Goal: Task Accomplishment & Management: Complete application form

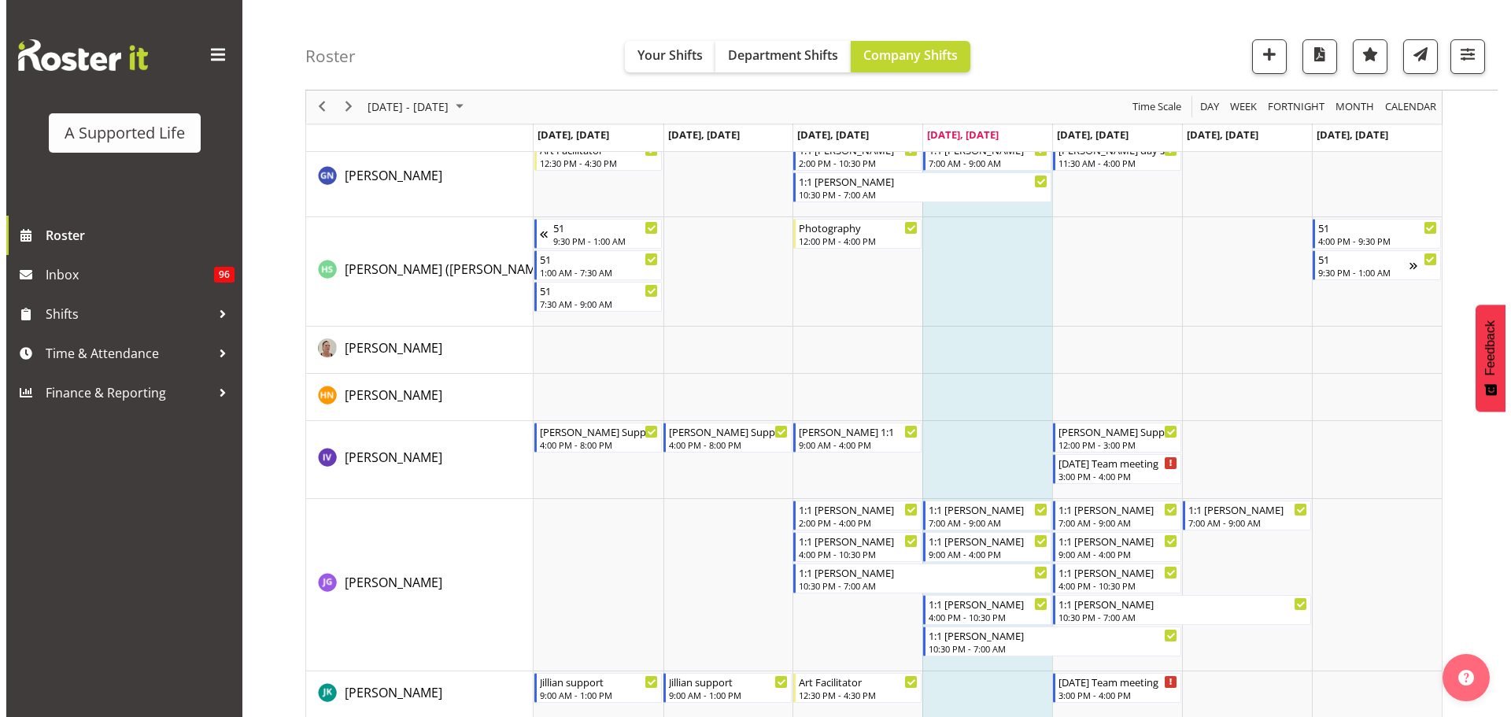
scroll to position [3857, 0]
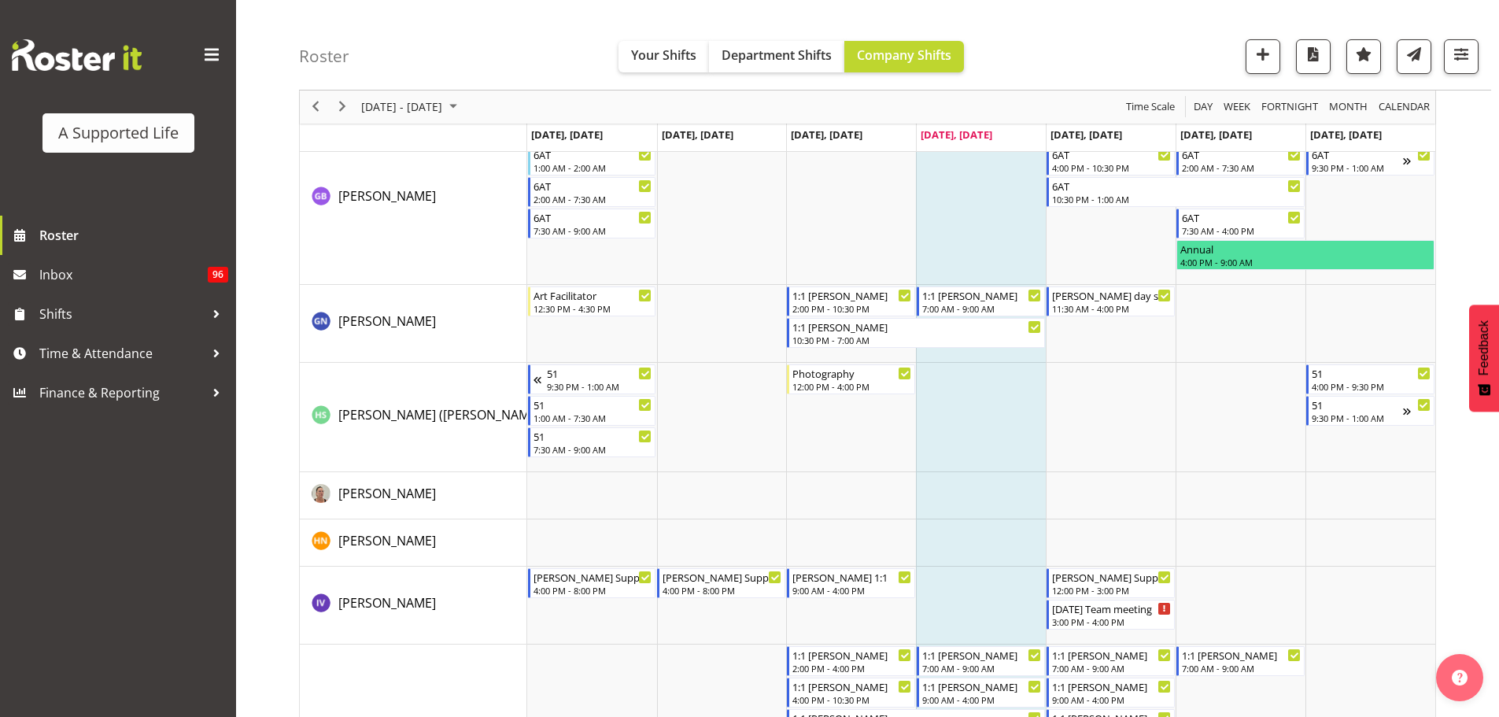
click at [979, 411] on td "Timeline Week of October 2, 2025" at bounding box center [981, 417] width 130 height 109
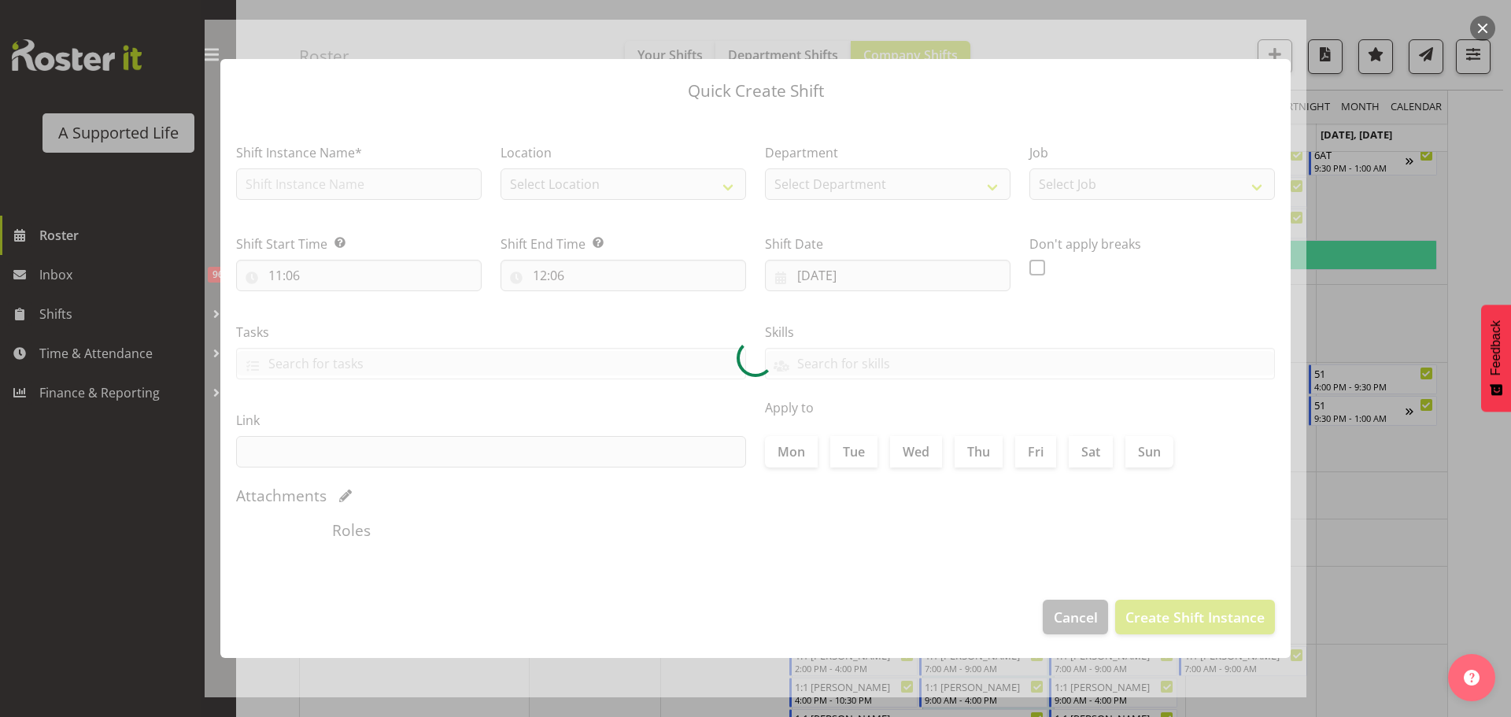
checkbox input "true"
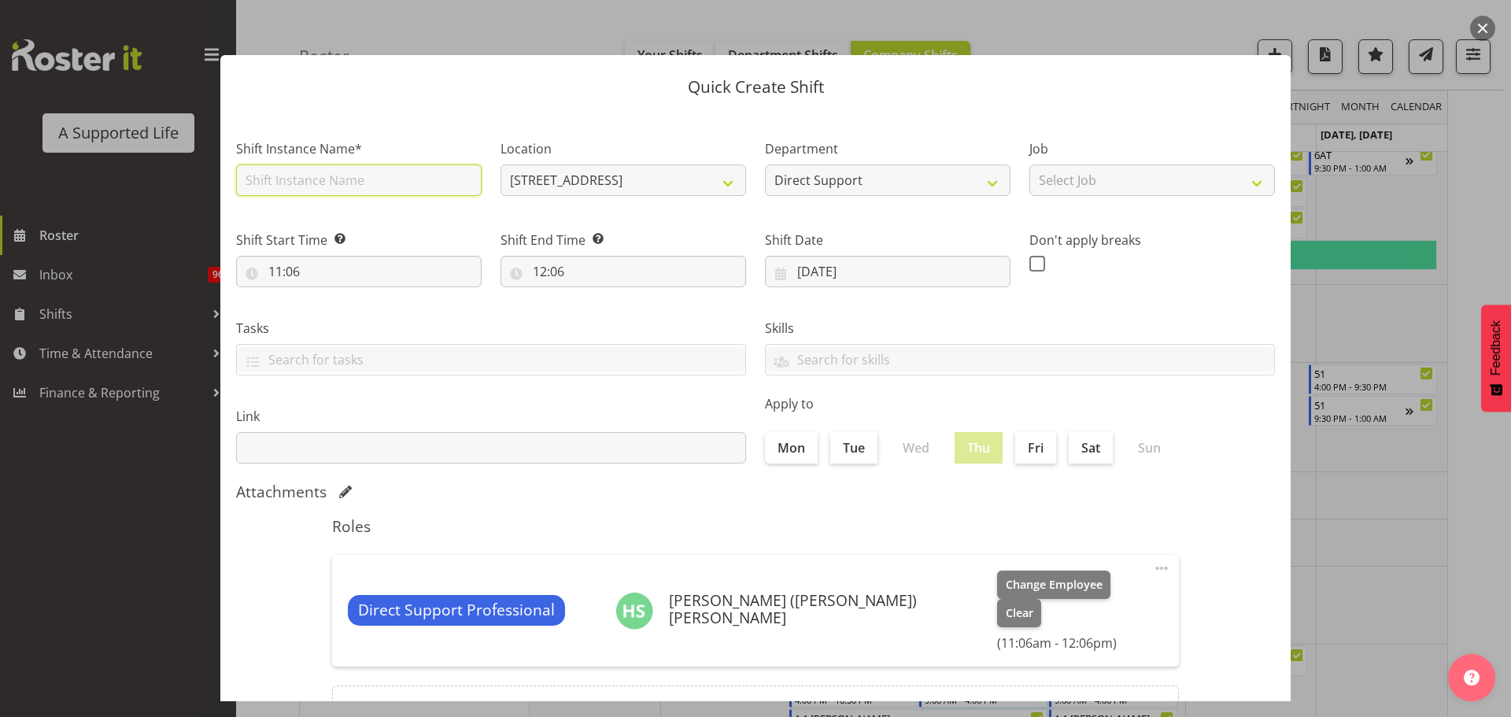
click at [415, 191] on input "text" at bounding box center [359, 180] width 246 height 31
type input "A&D w [PERSON_NAME]"
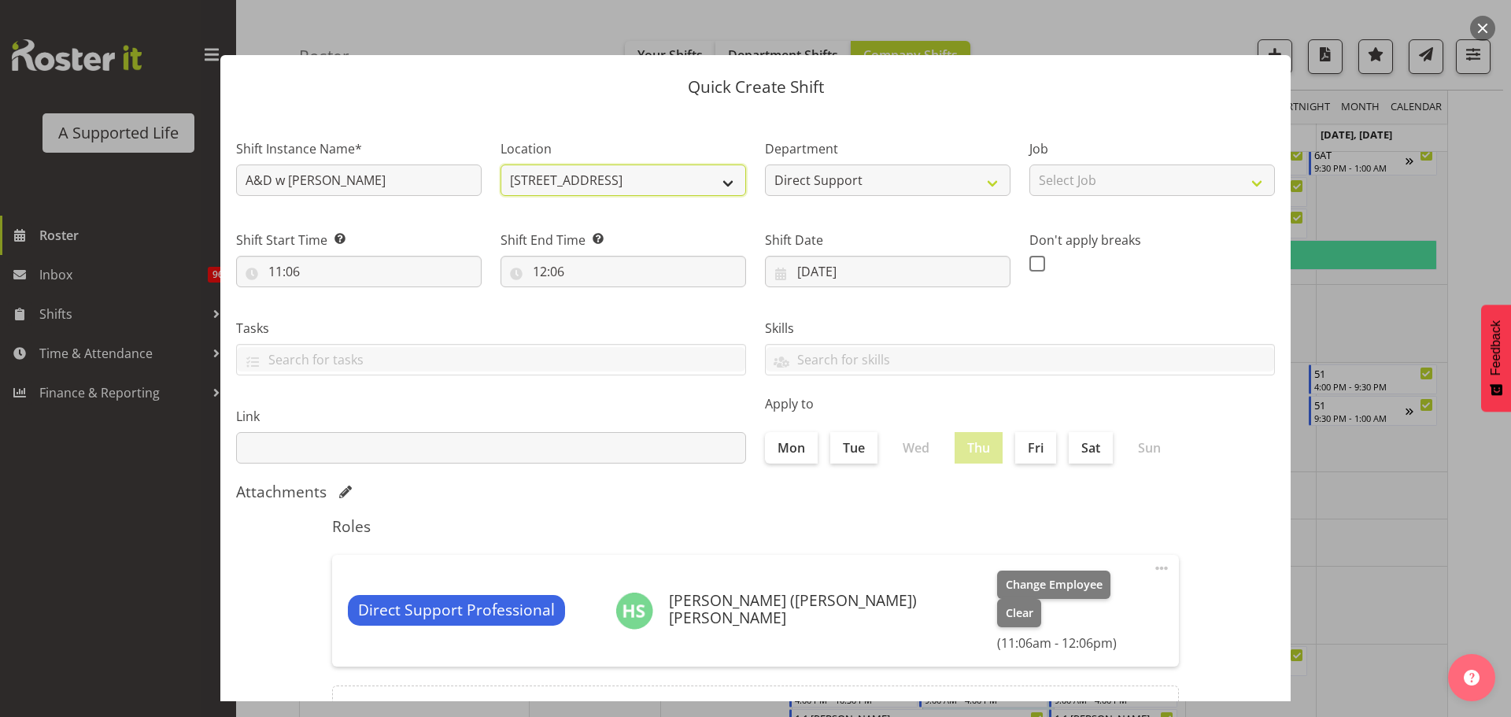
click at [723, 182] on select "[STREET_ADDRESS] [STREET_ADDRESS] [STREET_ADDRESS] [STREET_ADDRESS][PERSON_NAME…" at bounding box center [624, 180] width 246 height 31
select select "490"
click at [501, 165] on select "[STREET_ADDRESS] [STREET_ADDRESS] [STREET_ADDRESS] [STREET_ADDRESS][PERSON_NAME…" at bounding box center [624, 180] width 246 height 31
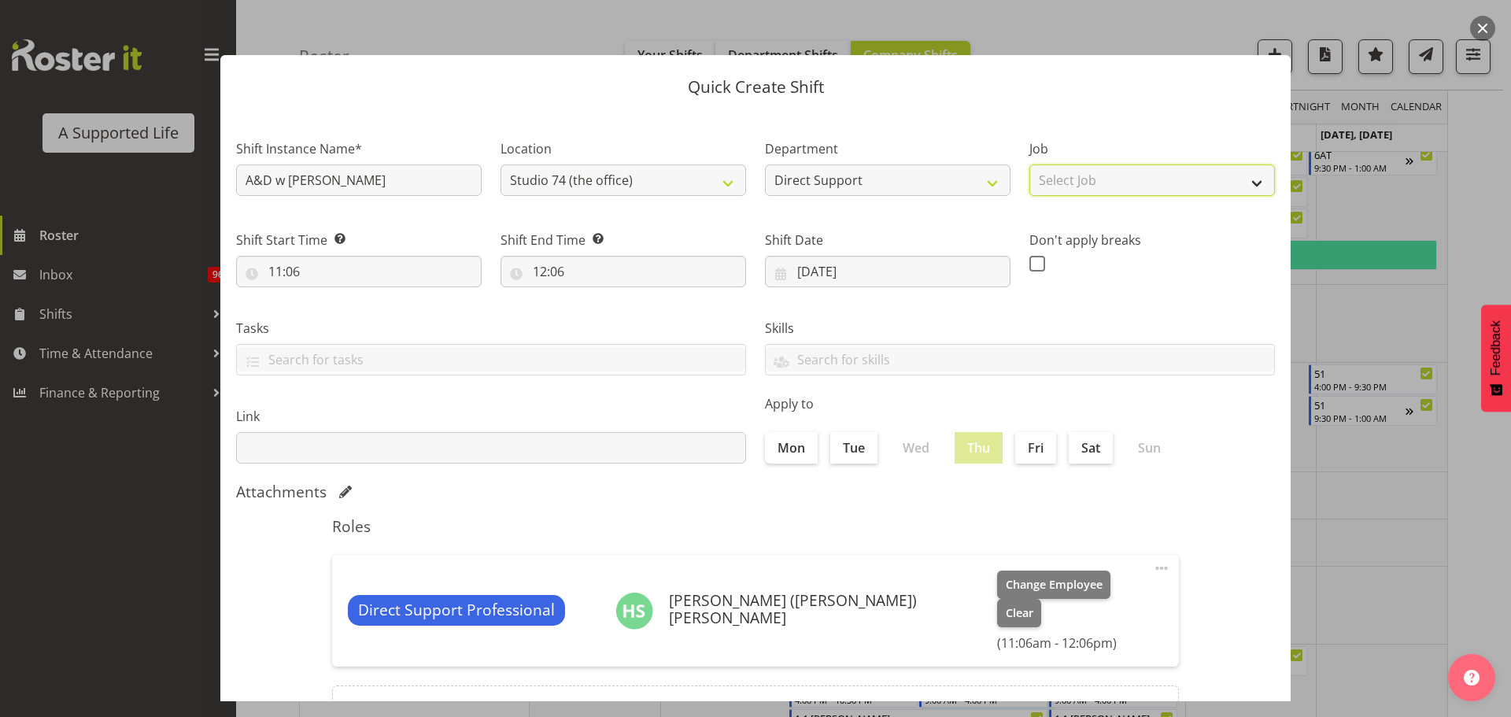
click at [1064, 171] on select "Select Job Accounts and Payroll Admin Support Aspirations and Support Facilitat…" at bounding box center [1153, 180] width 246 height 31
select select "4112"
click at [1030, 165] on select "Select Job Accounts and Payroll Admin Support Aspirations and Support Facilitat…" at bounding box center [1153, 180] width 246 height 31
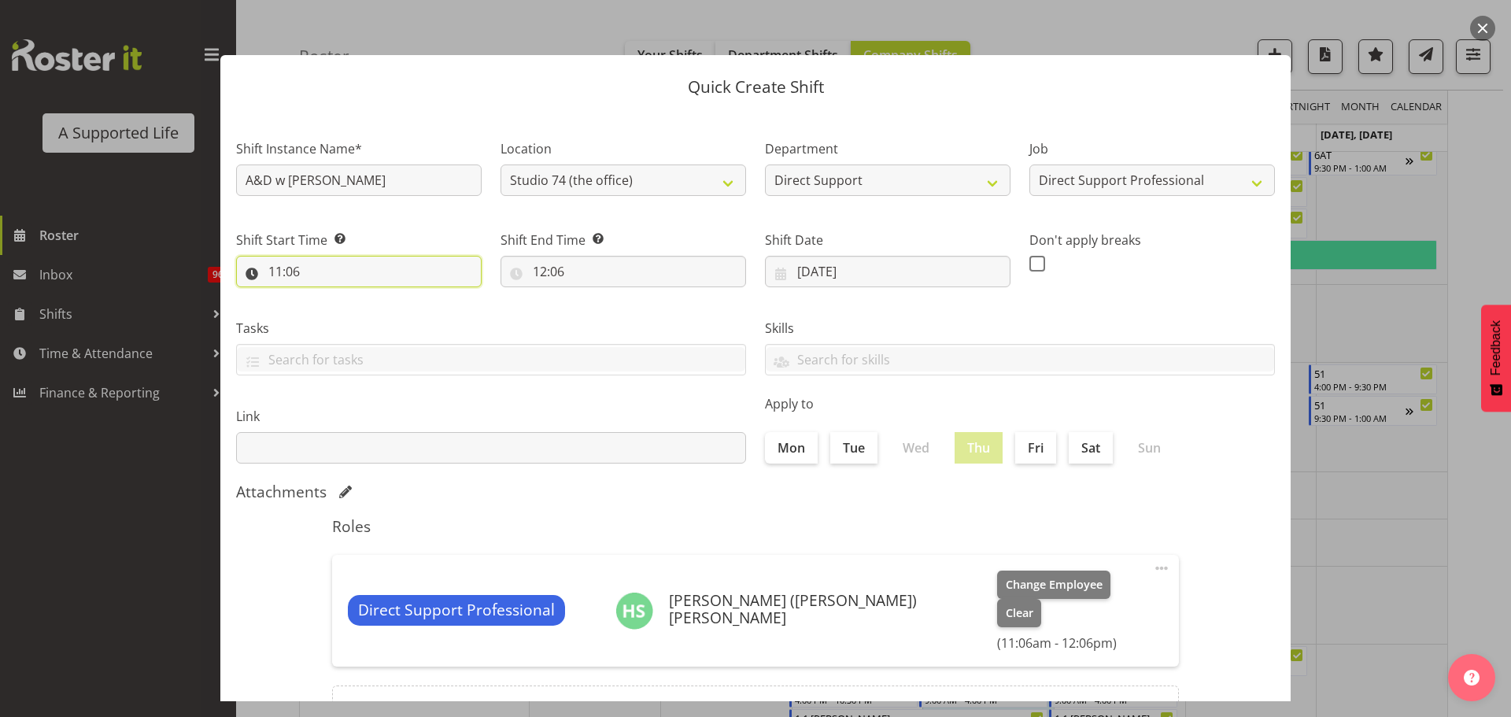
click at [278, 275] on input "11:06" at bounding box center [359, 271] width 246 height 31
click at [340, 312] on select "00 01 02 03 04 05 06 07 08 09 10 11 12 13 14 15 16 17 18 19 20 21 22 23" at bounding box center [343, 312] width 35 height 31
select select "9"
click at [326, 297] on select "00 01 02 03 04 05 06 07 08 09 10 11 12 13 14 15 16 17 18 19 20 21 22 23" at bounding box center [343, 312] width 35 height 31
type input "09:06"
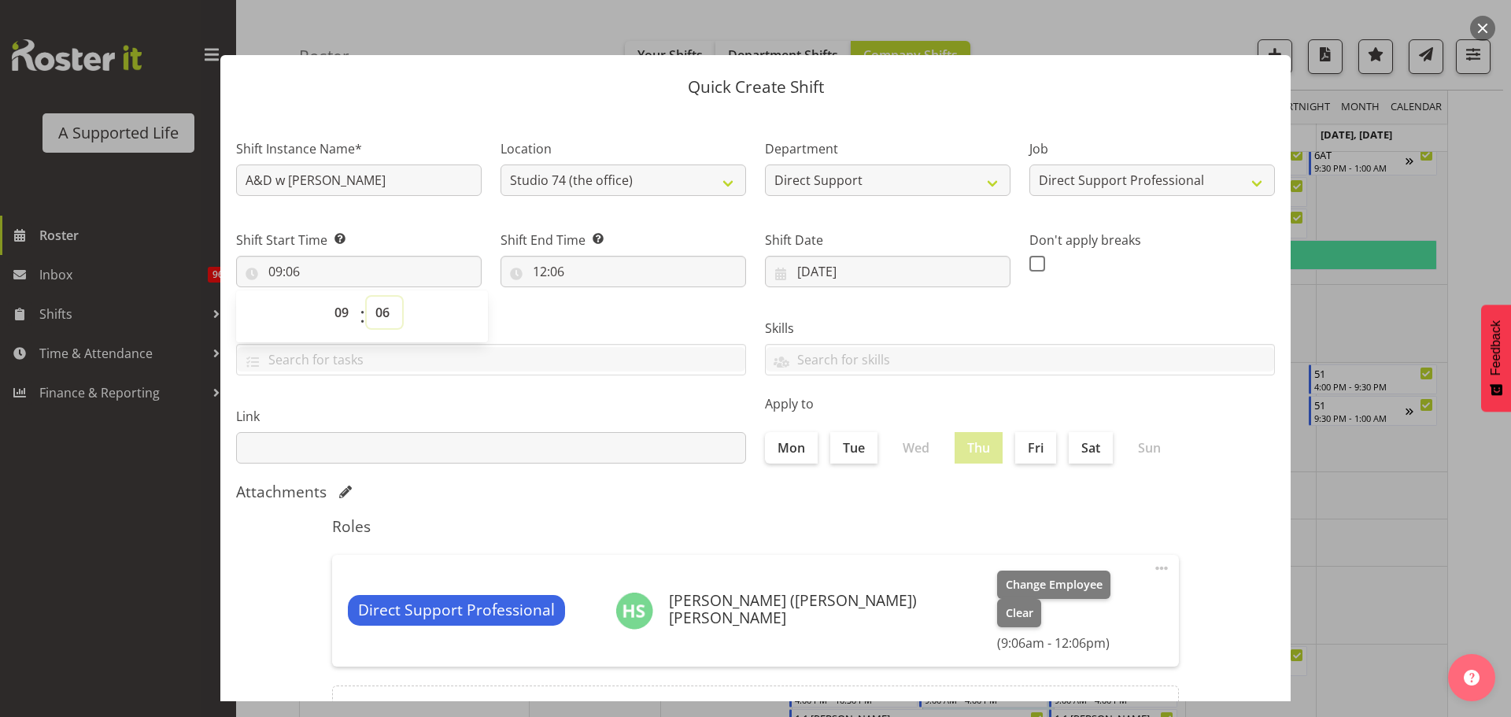
click at [389, 321] on select "00 01 02 03 04 05 06 07 08 09 10 11 12 13 14 15 16 17 18 19 20 21 22 23 24 25 2…" at bounding box center [384, 312] width 35 height 31
select select "15"
click at [367, 297] on select "00 01 02 03 04 05 06 07 08 09 10 11 12 13 14 15 16 17 18 19 20 21 22 23 24 25 2…" at bounding box center [384, 312] width 35 height 31
type input "09:15"
click at [539, 268] on input "12:06" at bounding box center [624, 271] width 246 height 31
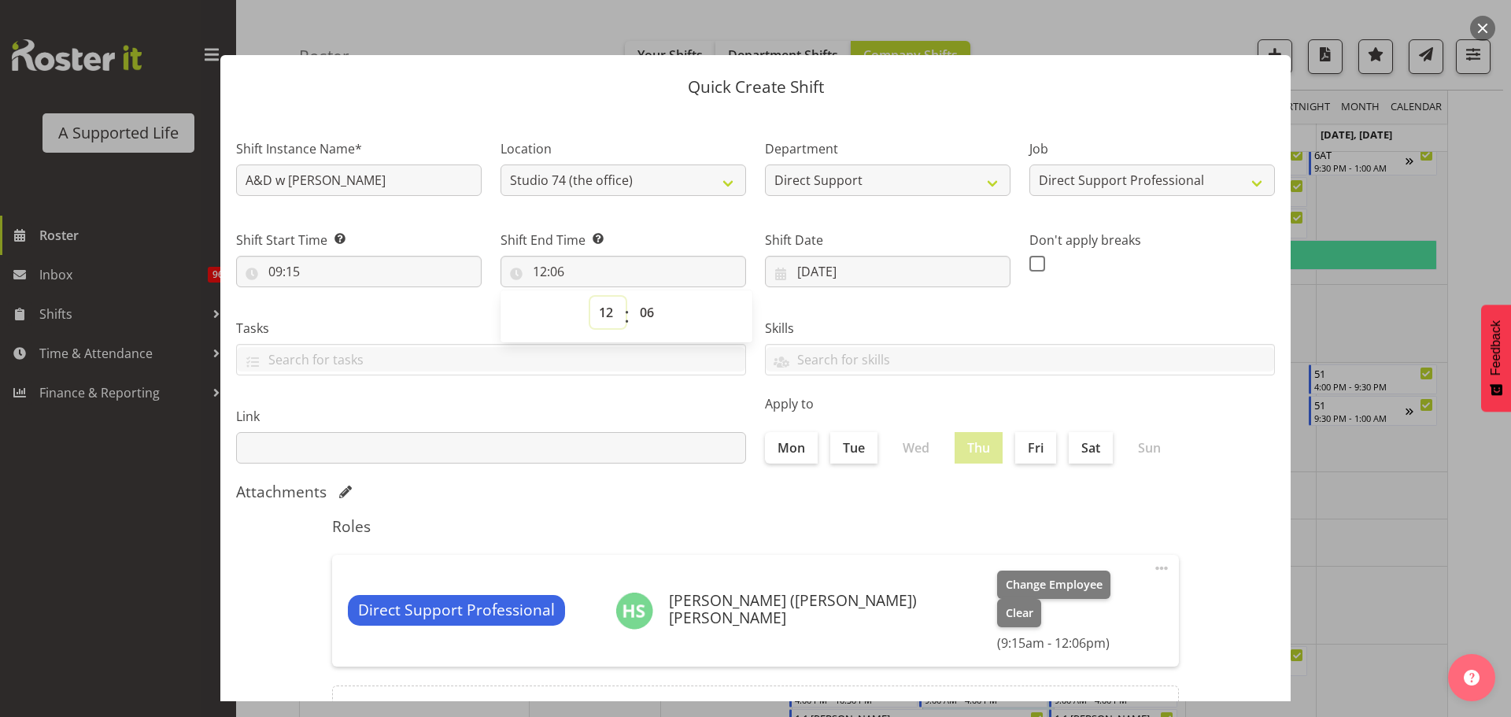
click at [611, 312] on select "00 01 02 03 04 05 06 07 08 09 10 11 12 13 14 15 16 17 18 19 20 21 22 23" at bounding box center [607, 312] width 35 height 31
select select "10"
click at [590, 297] on select "00 01 02 03 04 05 06 07 08 09 10 11 12 13 14 15 16 17 18 19 20 21 22 23" at bounding box center [607, 312] width 35 height 31
type input "10:06"
drag, startPoint x: 647, startPoint y: 308, endPoint x: 649, endPoint y: 298, distance: 9.6
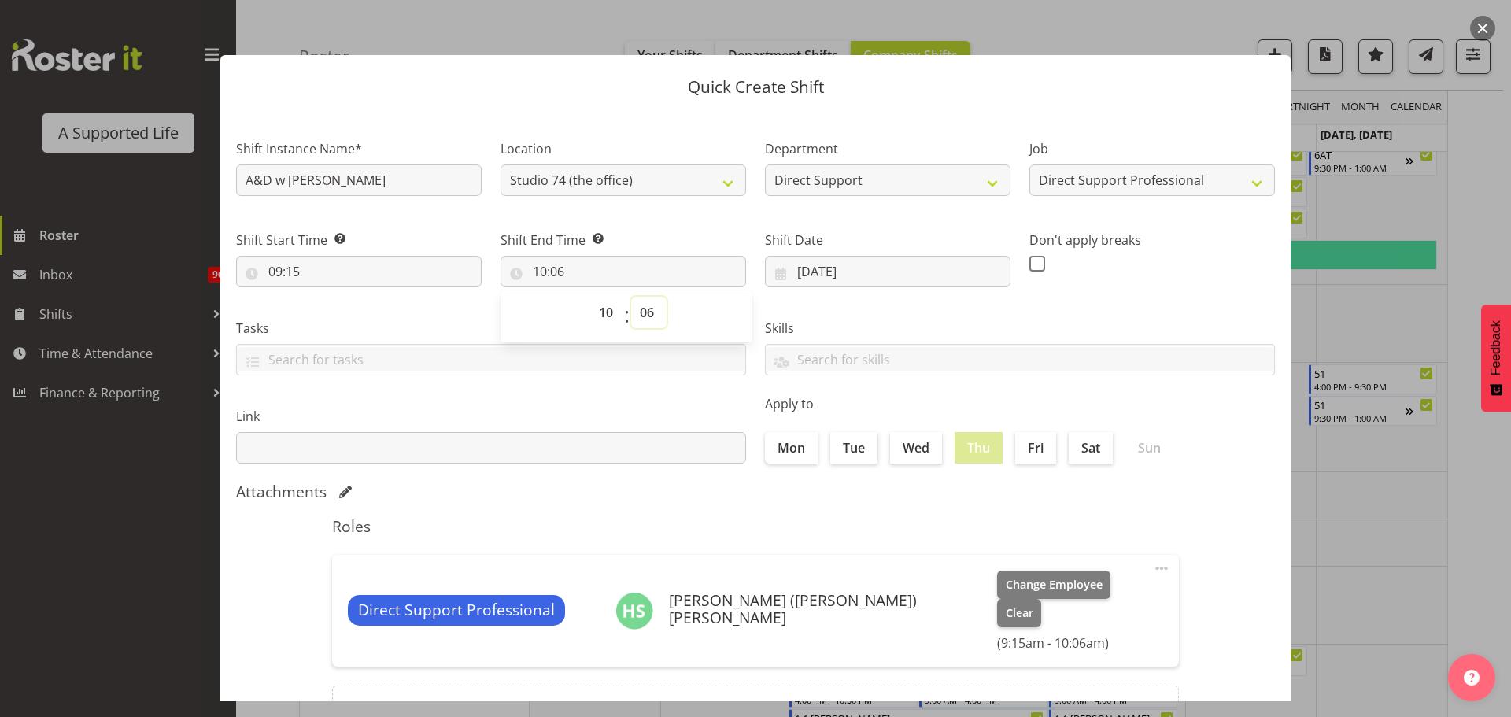
click at [647, 308] on select "00 01 02 03 04 05 06 07 08 09 10 11 12 13 14 15 16 17 18 19 20 21 22 23 24 25 2…" at bounding box center [648, 312] width 35 height 31
select select "30"
click at [631, 297] on select "00 01 02 03 04 05 06 07 08 09 10 11 12 13 14 15 16 17 18 19 20 21 22 23 24 25 2…" at bounding box center [648, 312] width 35 height 31
type input "10:30"
click at [666, 225] on div "Shift End Time Set the time of the day you wish this shift to finish 10:30 00 0…" at bounding box center [623, 253] width 264 height 88
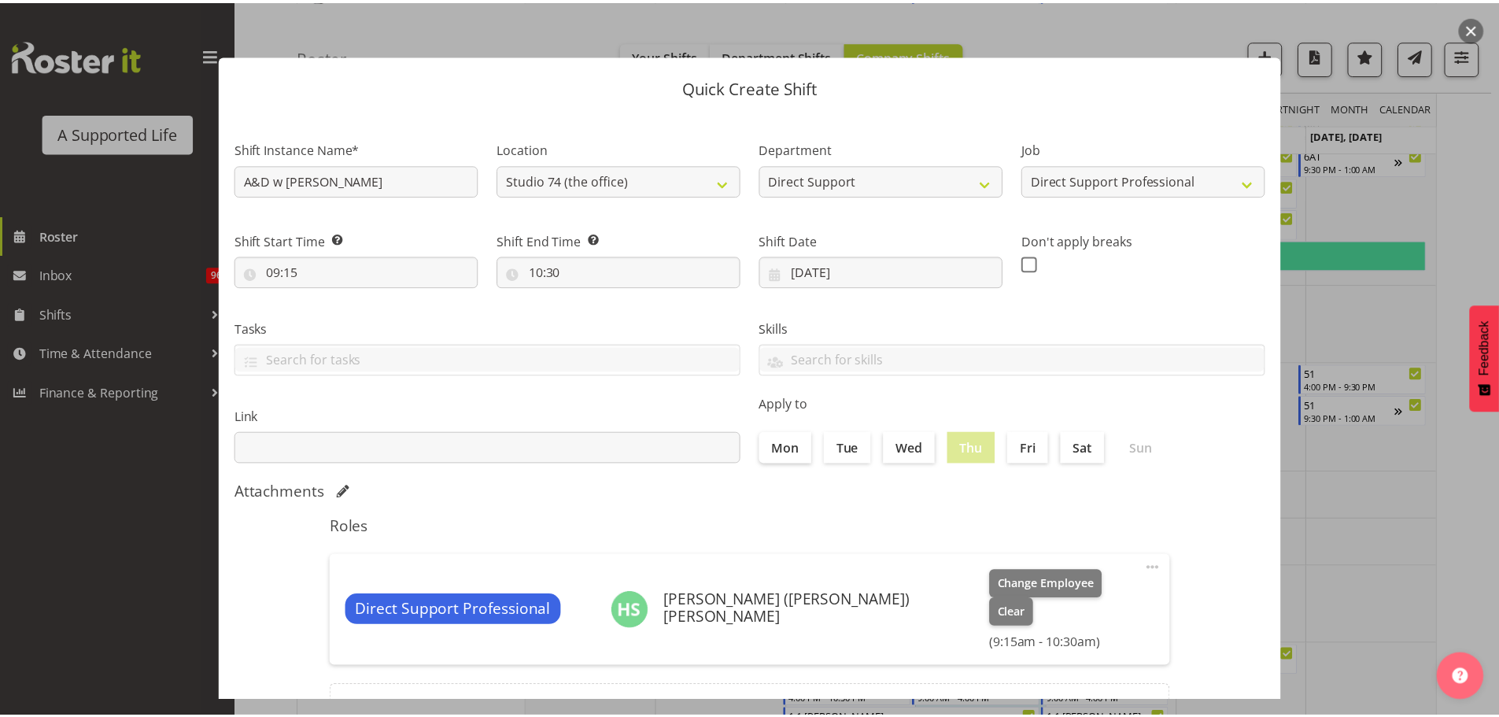
scroll to position [118, 0]
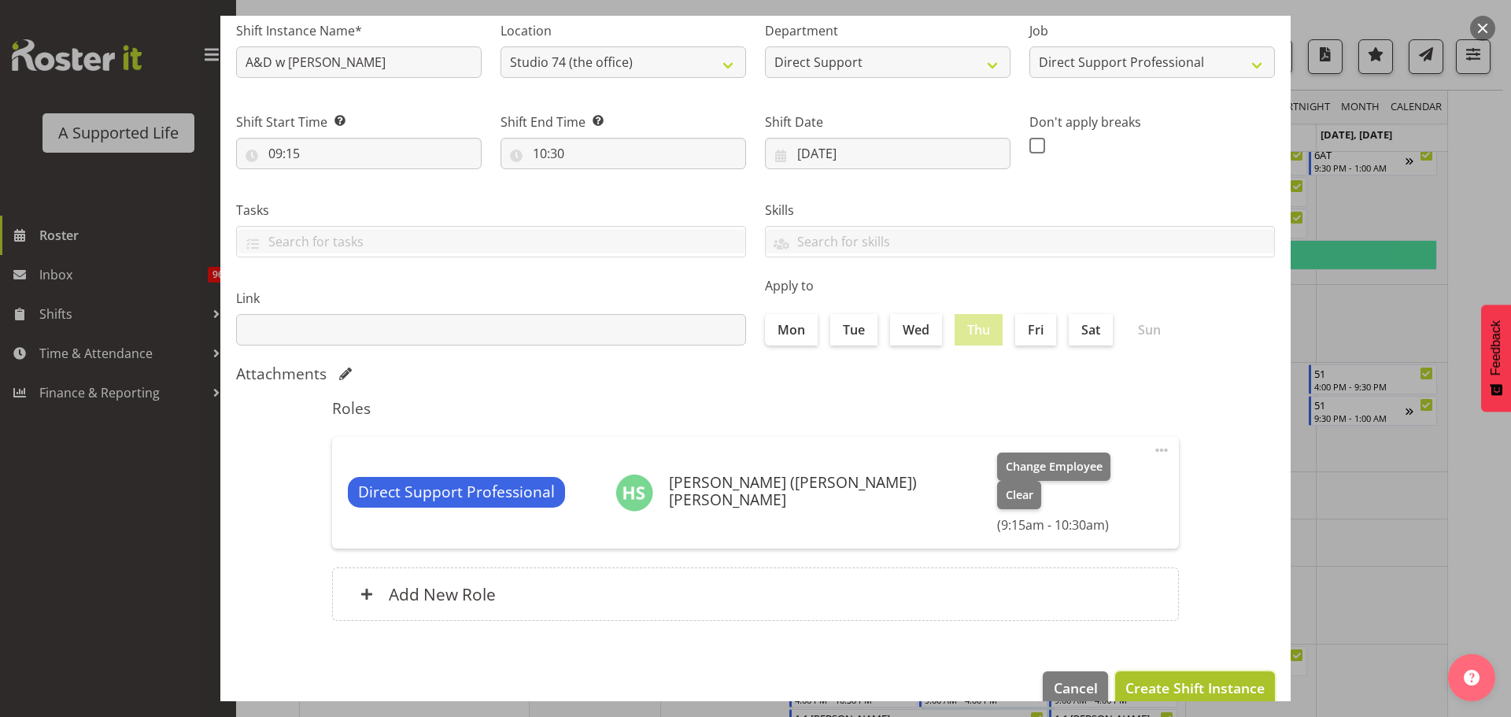
click at [1200, 678] on span "Create Shift Instance" at bounding box center [1195, 688] width 139 height 20
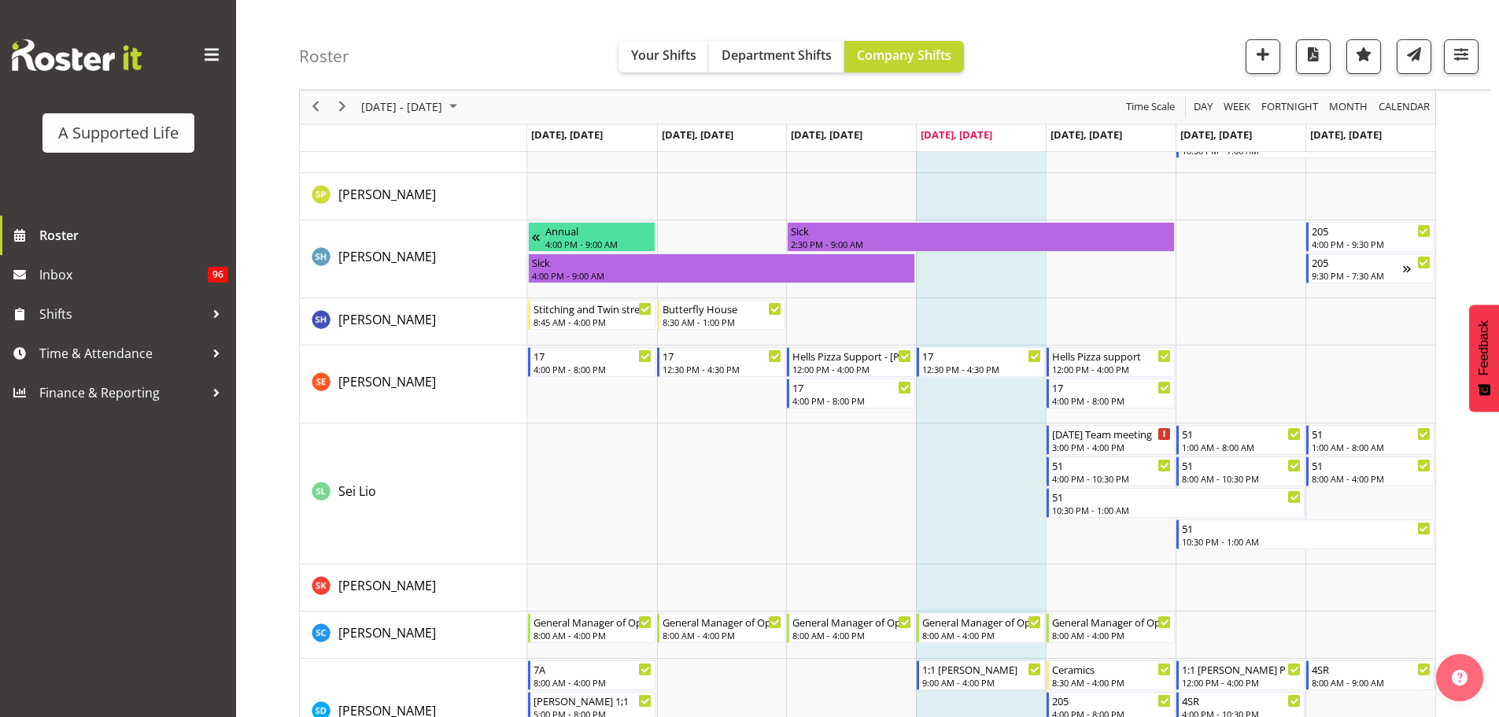
scroll to position [7133, 0]
